Goal: Transaction & Acquisition: Book appointment/travel/reservation

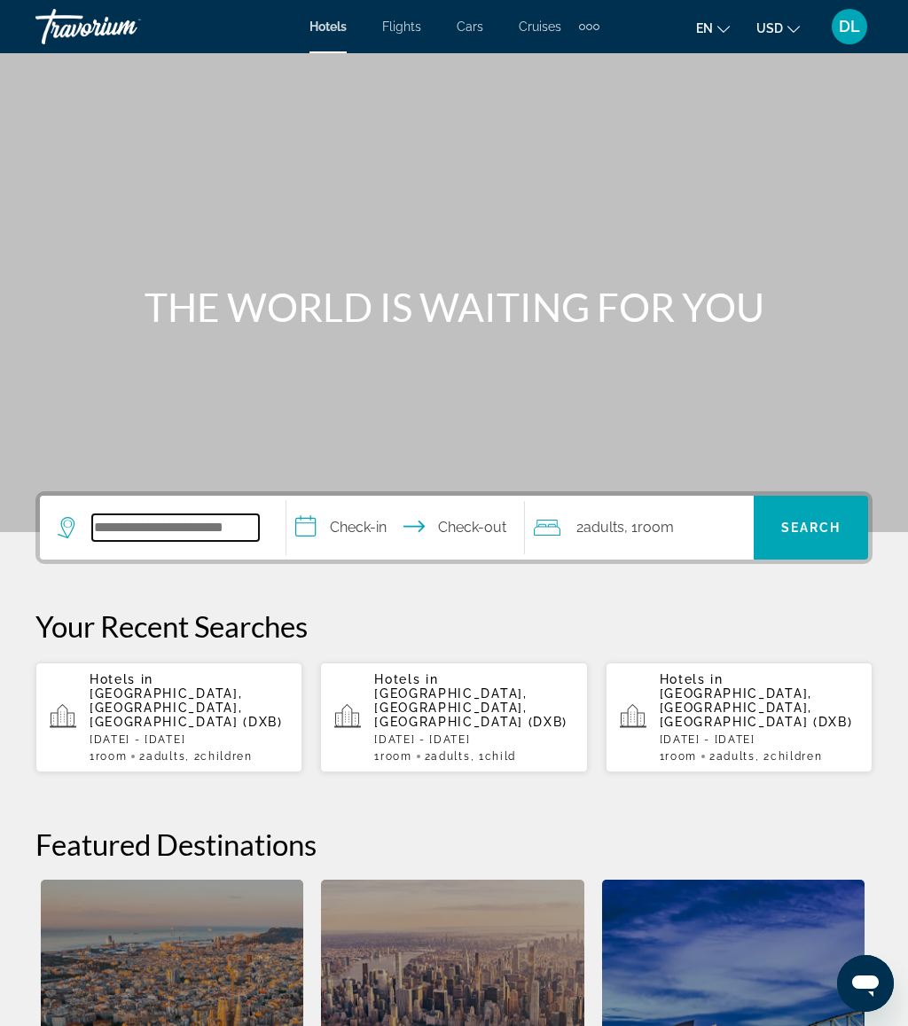
click at [201, 518] on input "Search widget" at bounding box center [175, 528] width 167 height 27
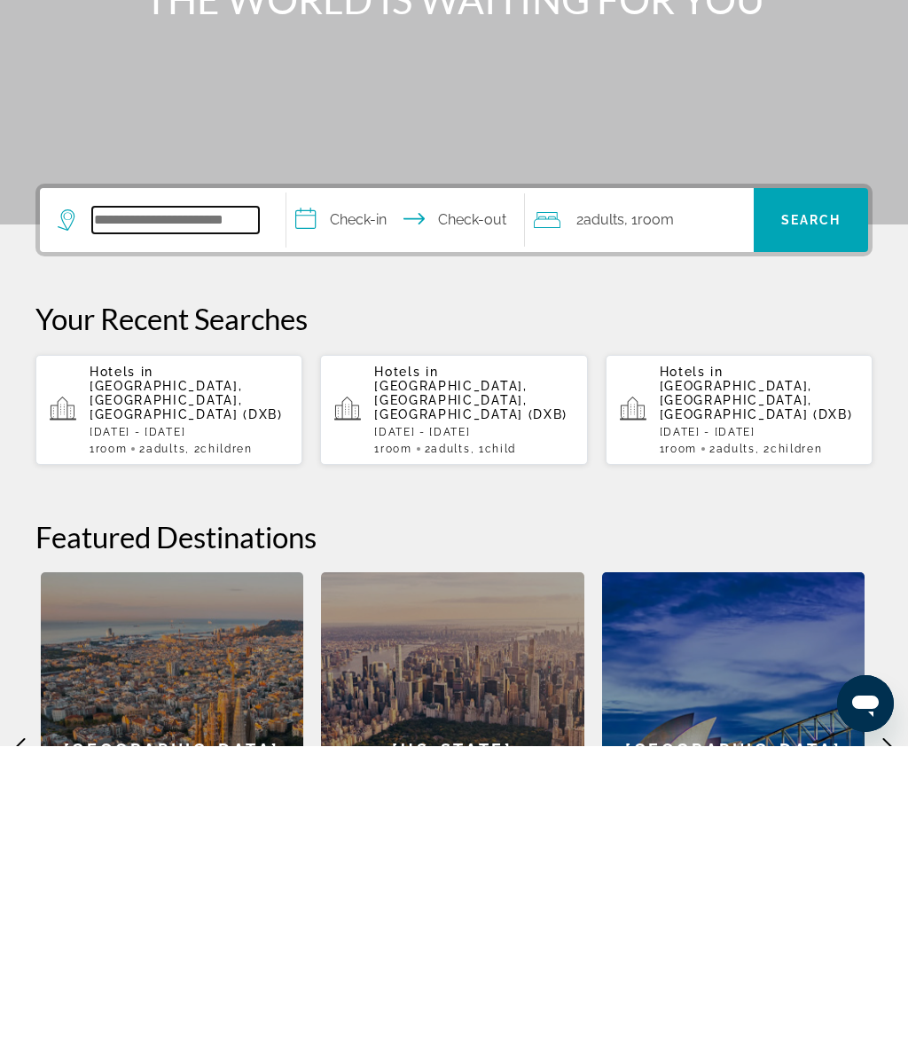
scroll to position [121, 0]
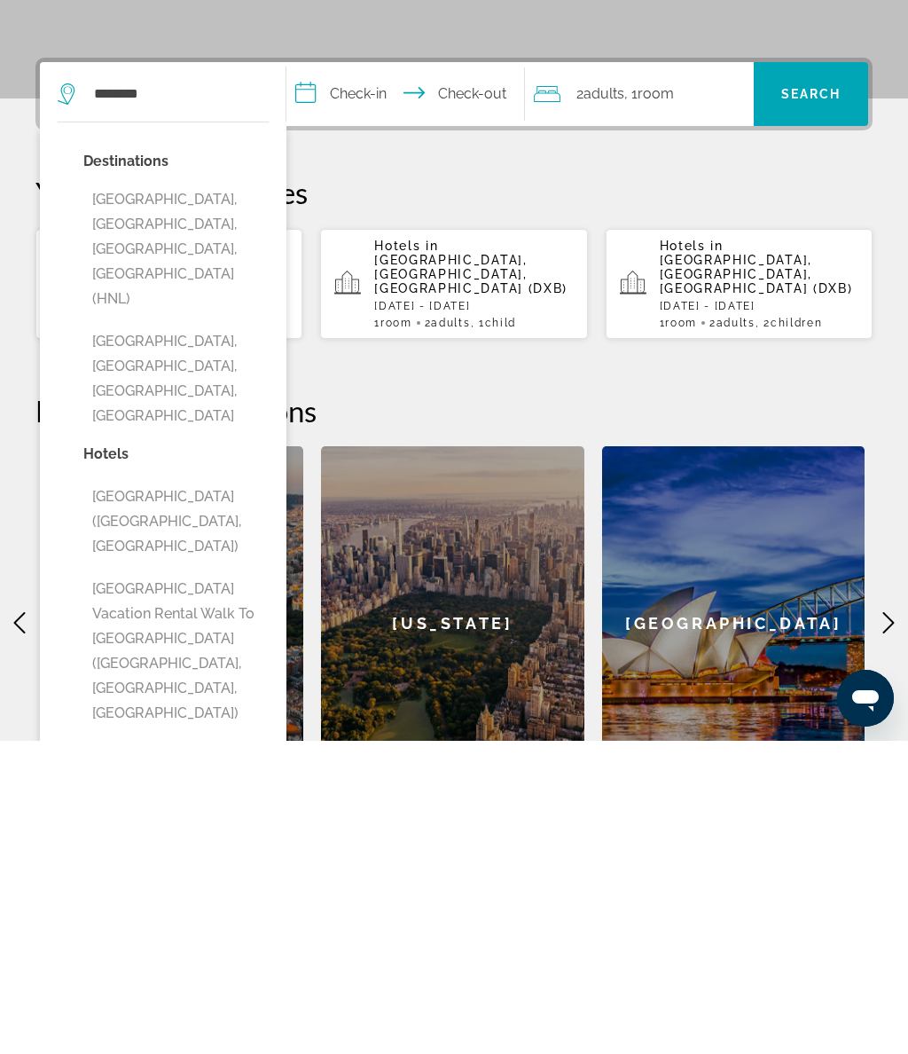
click at [244, 496] on button "[GEOGRAPHIC_DATA], [GEOGRAPHIC_DATA], [GEOGRAPHIC_DATA], [GEOGRAPHIC_DATA] (HNL)" at bounding box center [175, 562] width 185 height 133
type input "**********"
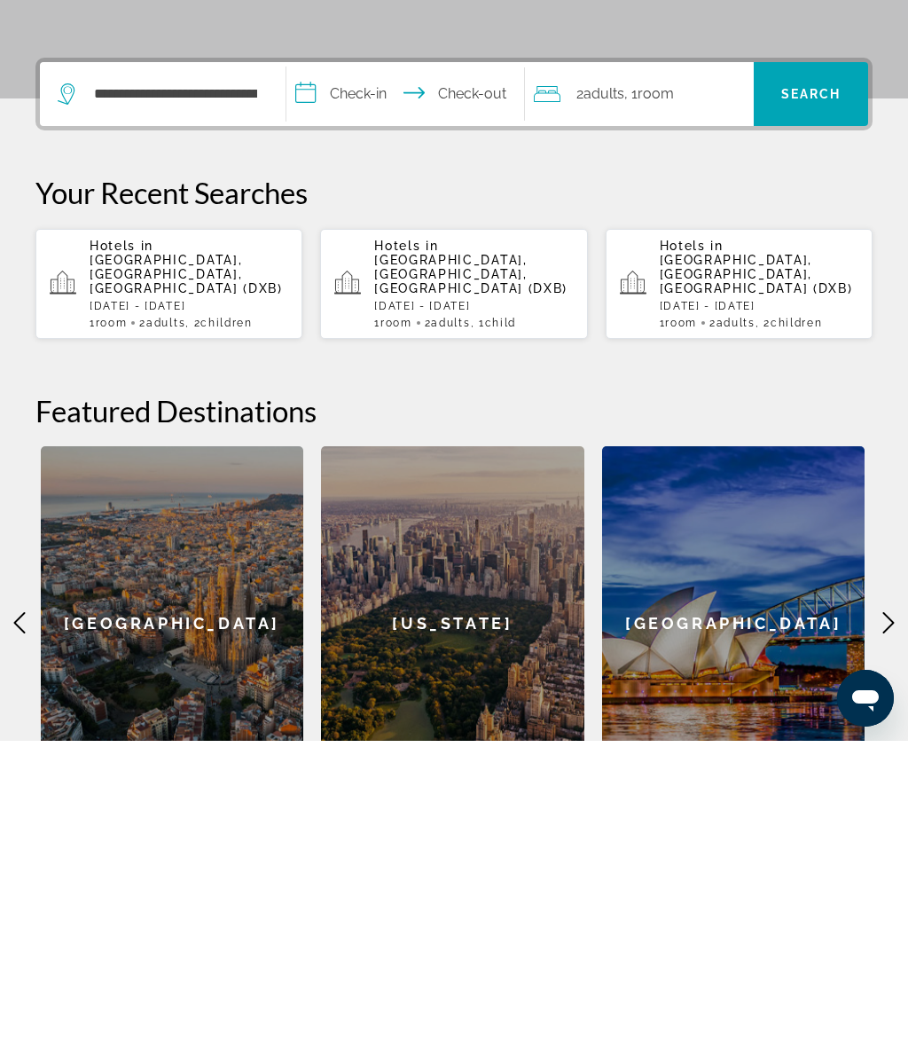
click at [383, 375] on input "**********" at bounding box center [409, 409] width 245 height 69
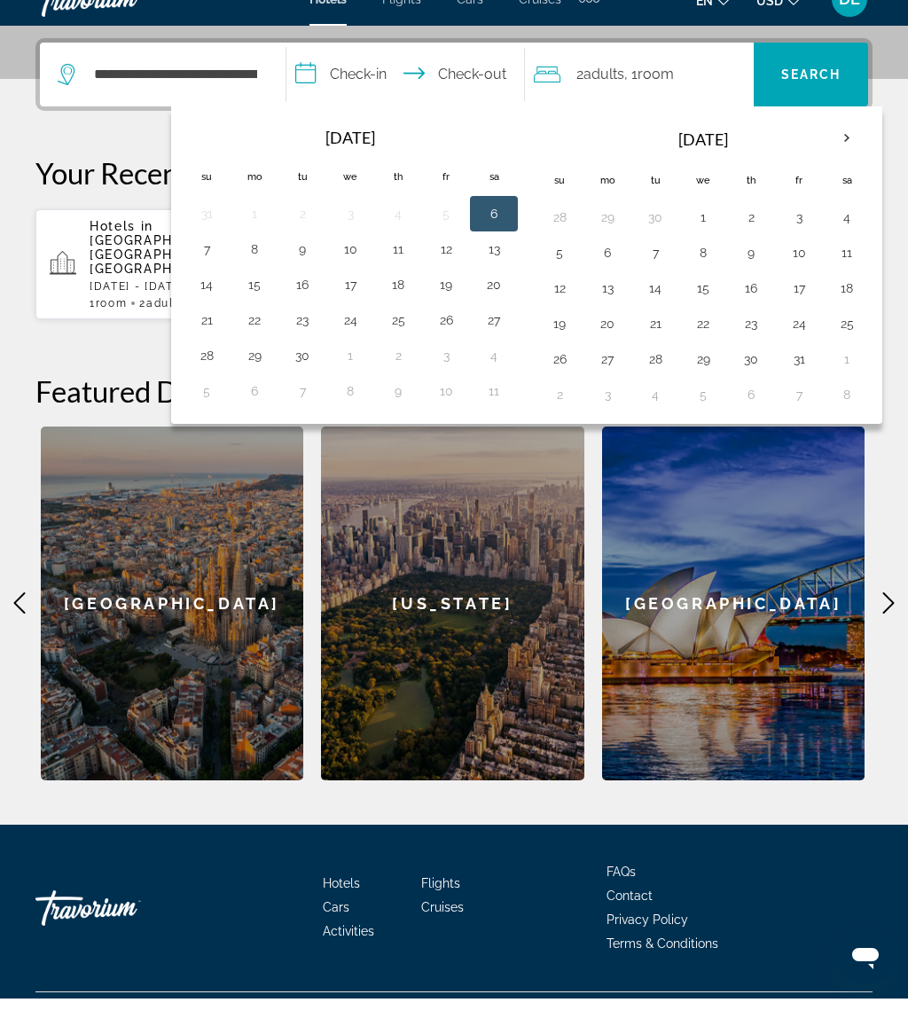
scroll to position [453, 0]
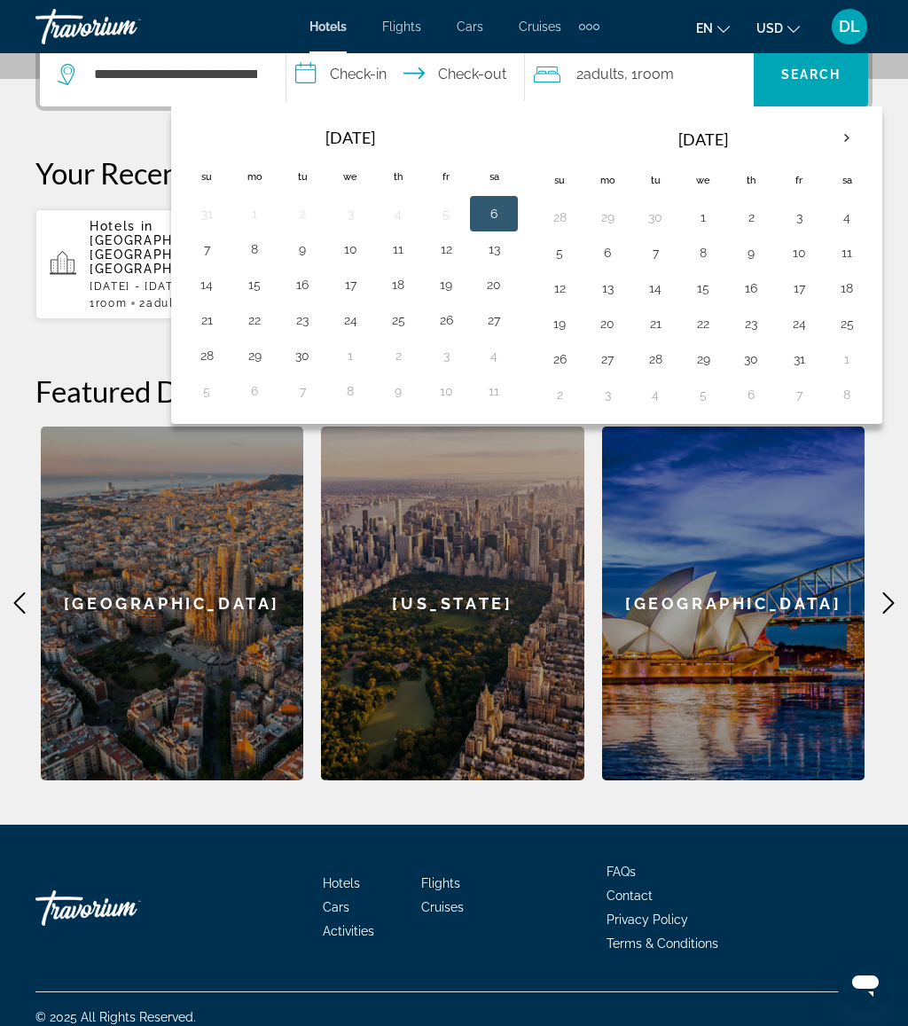
click at [870, 145] on th "Next month" at bounding box center [847, 138] width 48 height 39
click at [871, 143] on th "Next month" at bounding box center [847, 138] width 48 height 39
click at [869, 138] on th "Next month" at bounding box center [847, 138] width 48 height 39
click at [866, 137] on th "Next month" at bounding box center [847, 138] width 48 height 39
click at [856, 140] on th "Next month" at bounding box center [847, 138] width 48 height 39
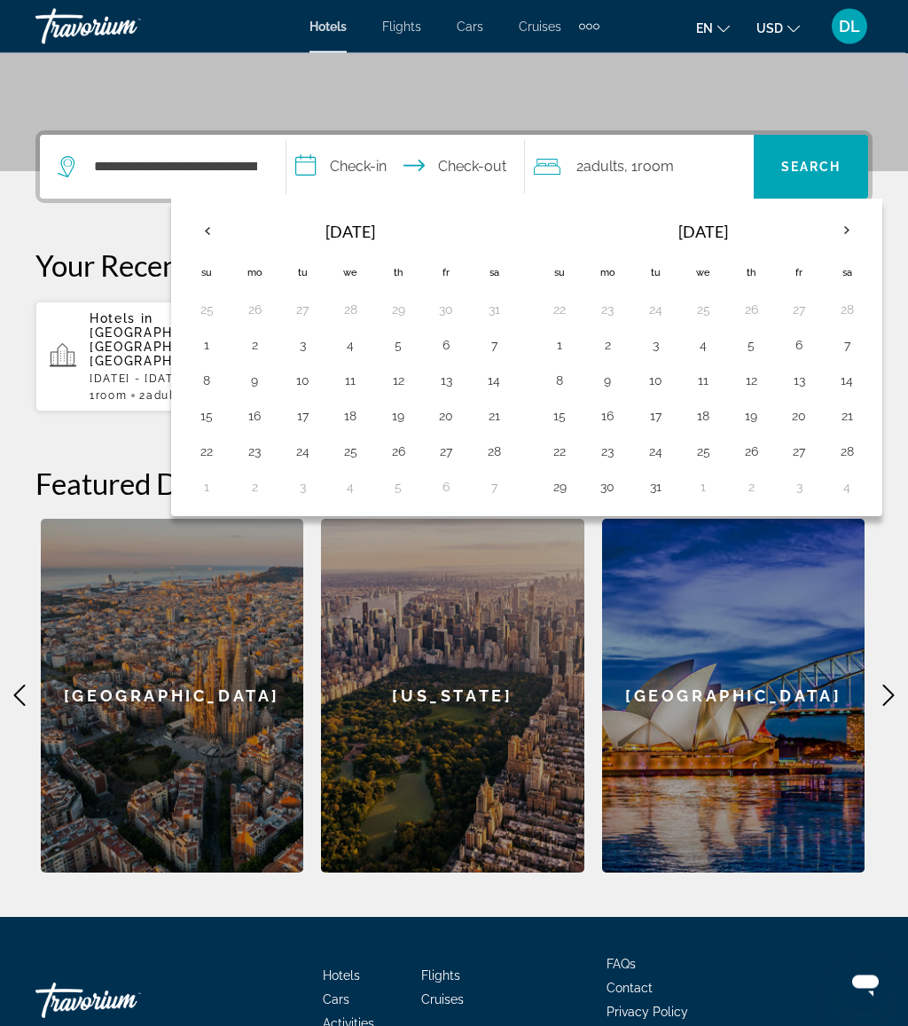
click at [871, 233] on th "Next month" at bounding box center [847, 231] width 48 height 39
click at [854, 233] on th "Next month" at bounding box center [847, 230] width 48 height 39
click at [766, 387] on button "14" at bounding box center [751, 380] width 28 height 25
click at [766, 407] on button "21" at bounding box center [751, 416] width 28 height 25
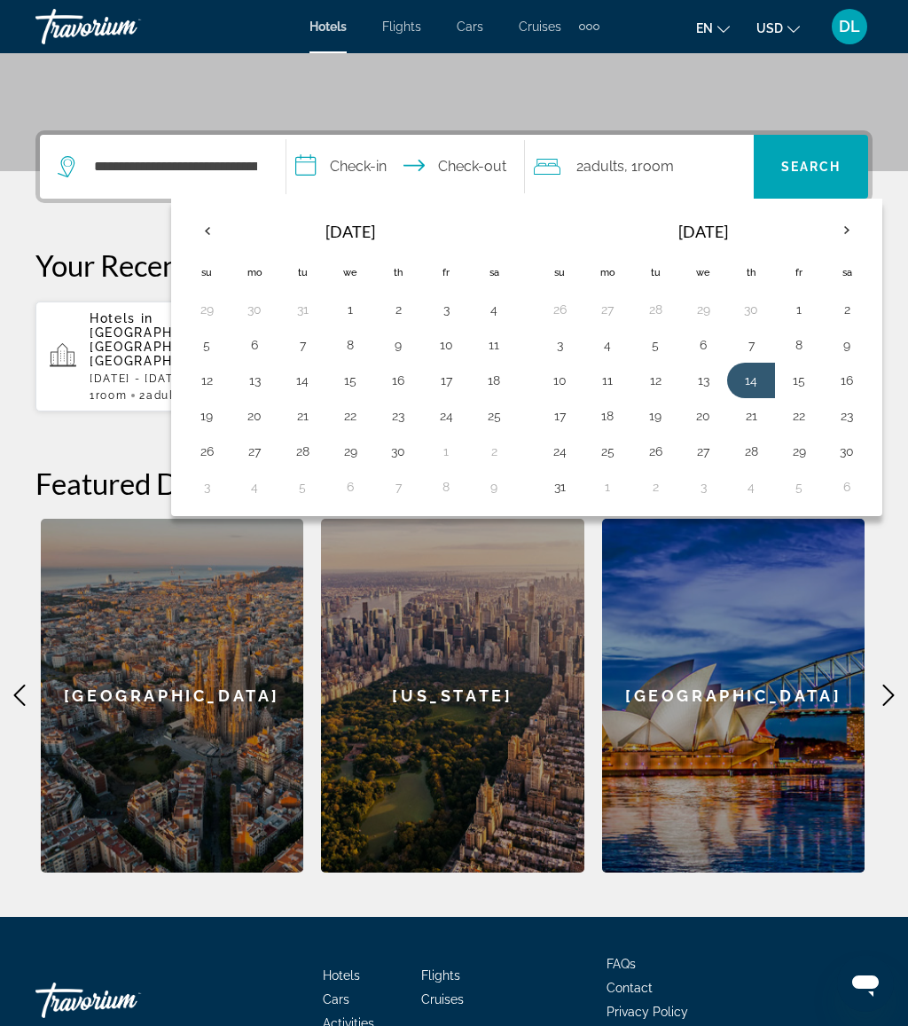
type input "**********"
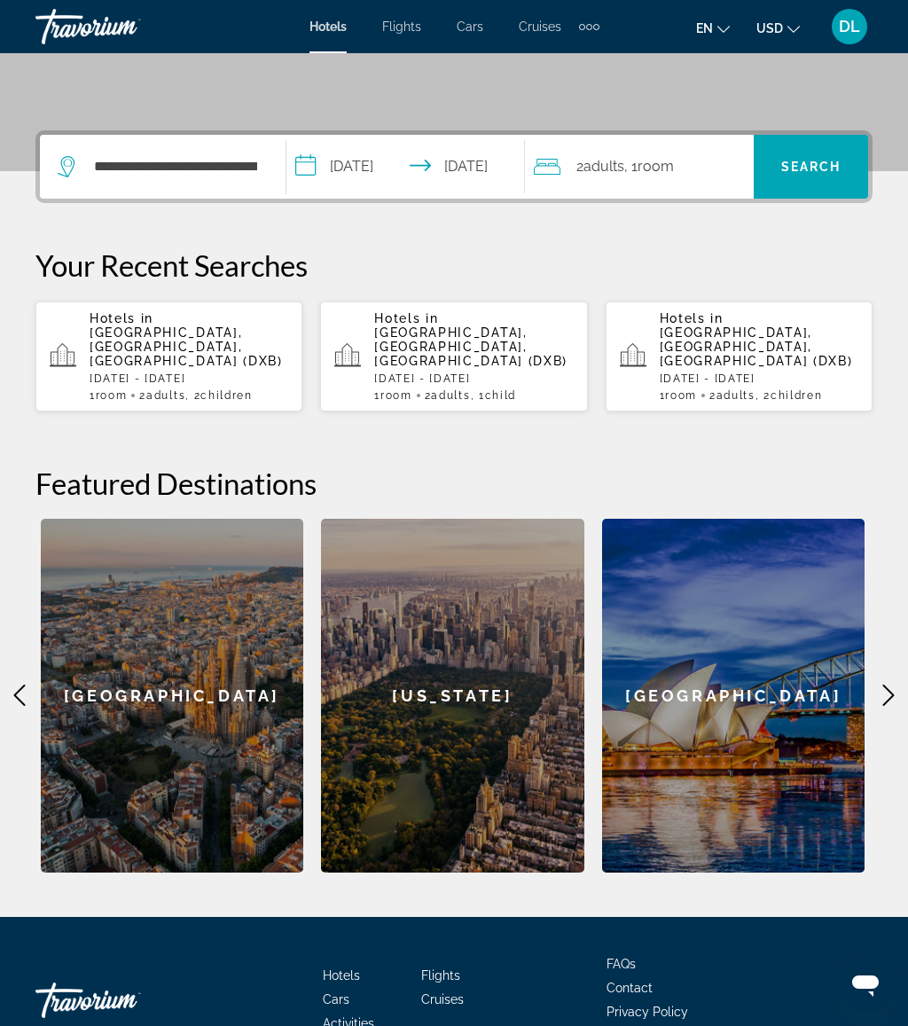
click at [830, 151] on span "Search widget" at bounding box center [811, 167] width 114 height 43
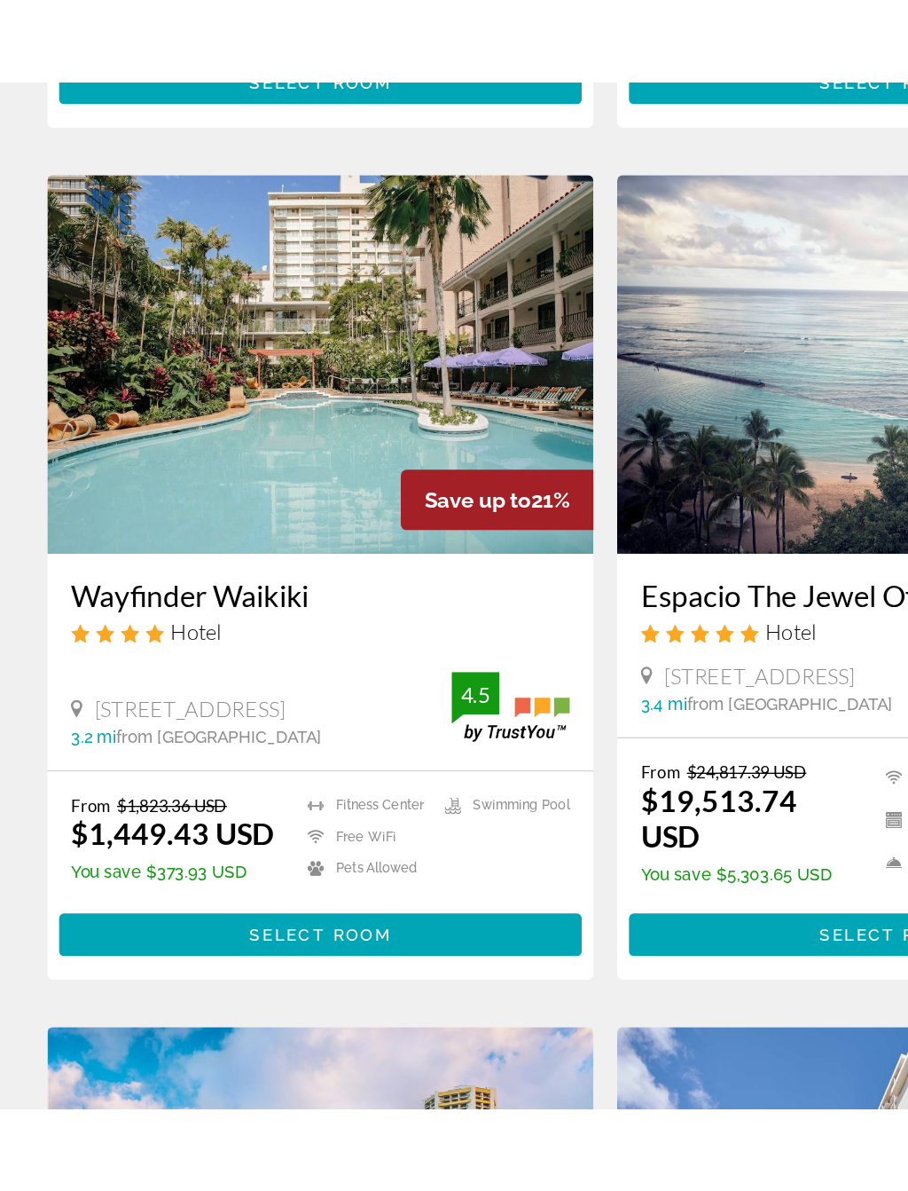
scroll to position [2475, 0]
